Goal: Browse casually: Explore the website without a specific task or goal

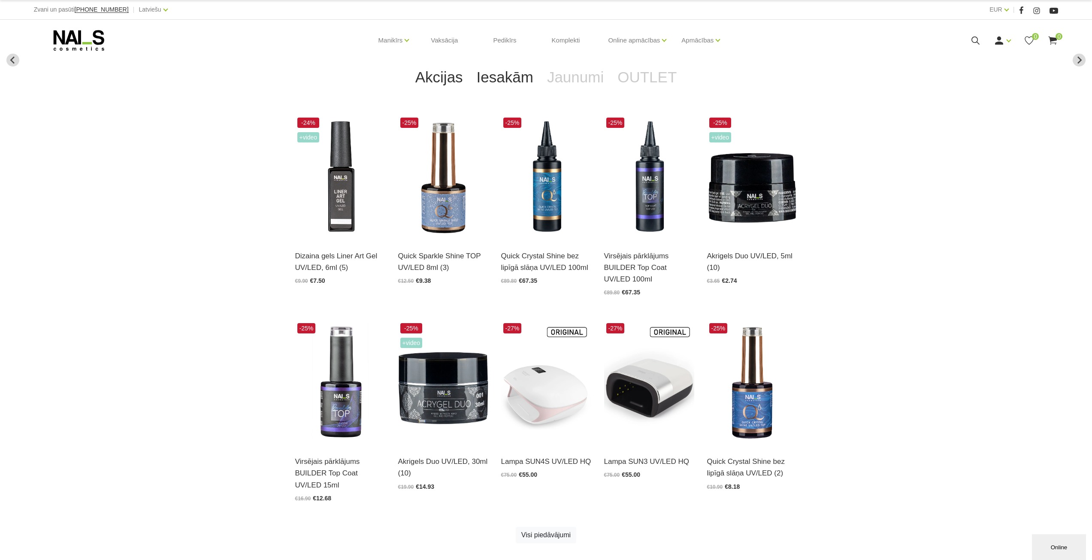
click at [510, 80] on link "Iesakām" at bounding box center [505, 77] width 70 height 34
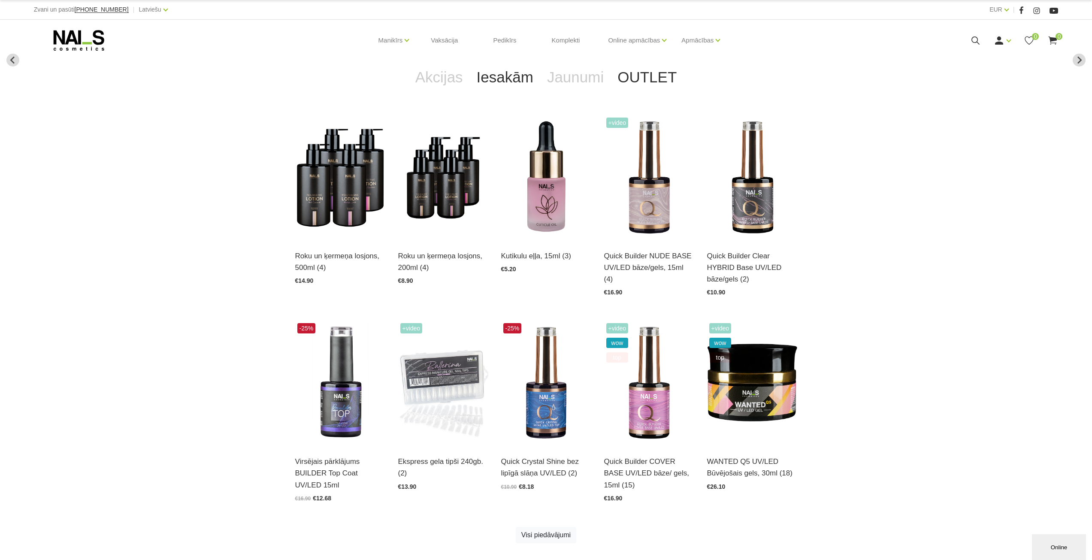
drag, startPoint x: 569, startPoint y: 82, endPoint x: 634, endPoint y: 82, distance: 65.2
click at [570, 82] on link "Jaunumi" at bounding box center [575, 77] width 70 height 34
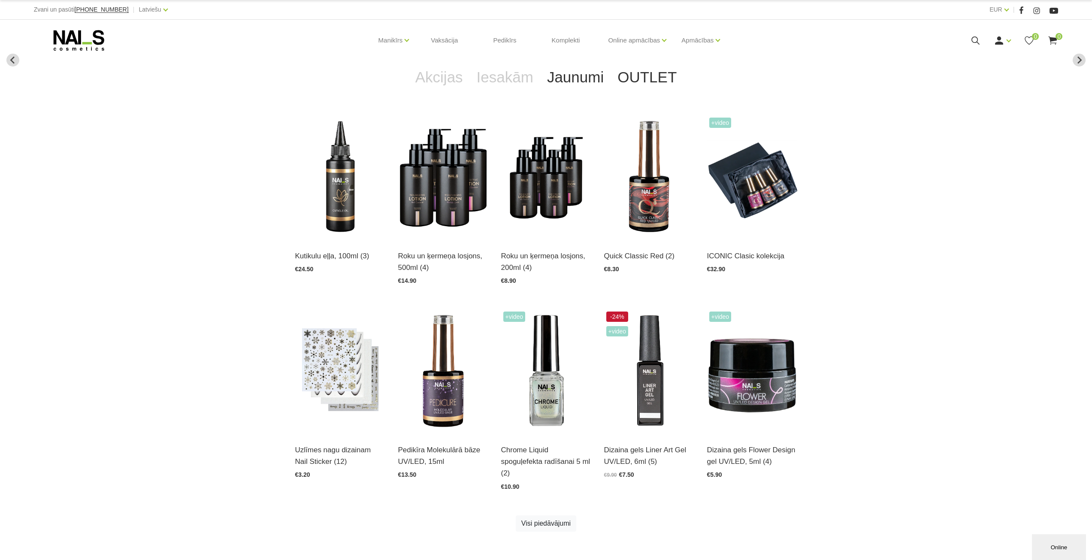
click at [638, 82] on link "OUTLET" at bounding box center [647, 77] width 73 height 34
